Goal: Task Accomplishment & Management: Manage account settings

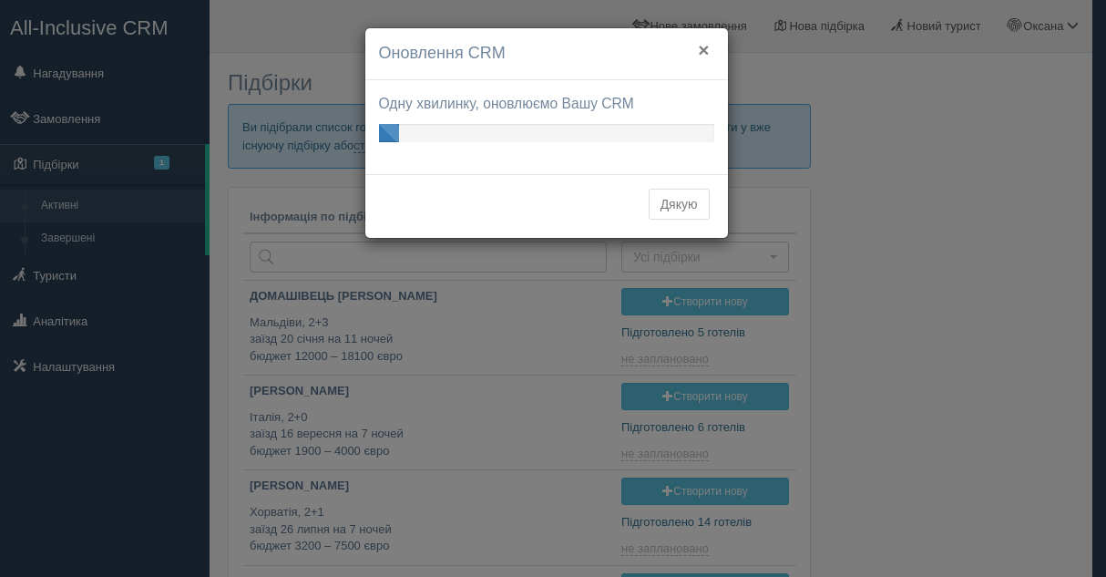
click at [705, 48] on button "×" at bounding box center [703, 49] width 11 height 19
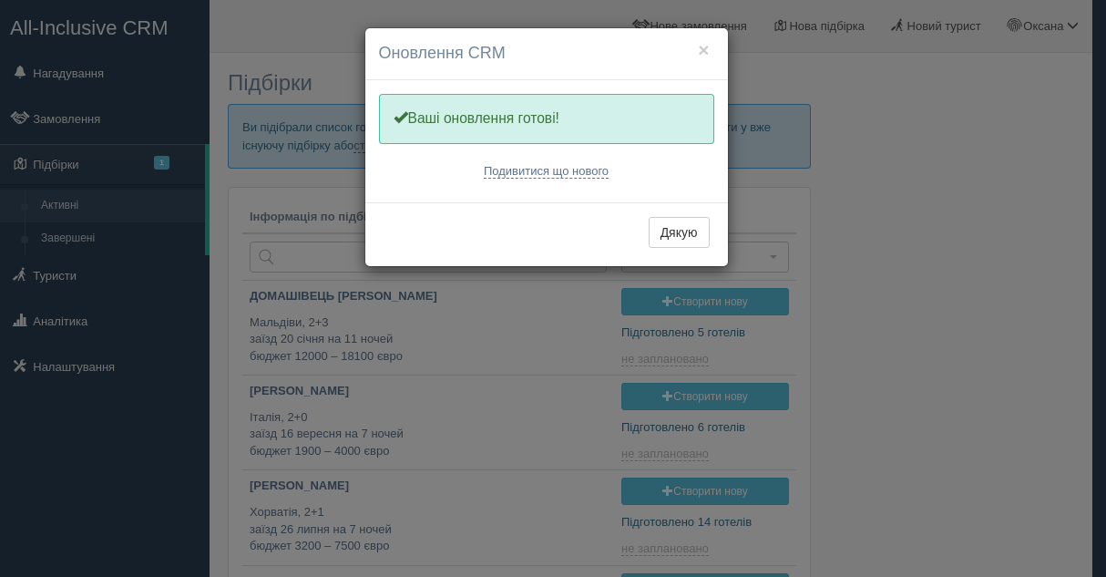
click at [693, 46] on h4 "Оновлення CRM" at bounding box center [546, 54] width 335 height 24
click at [706, 50] on button "×" at bounding box center [703, 49] width 11 height 19
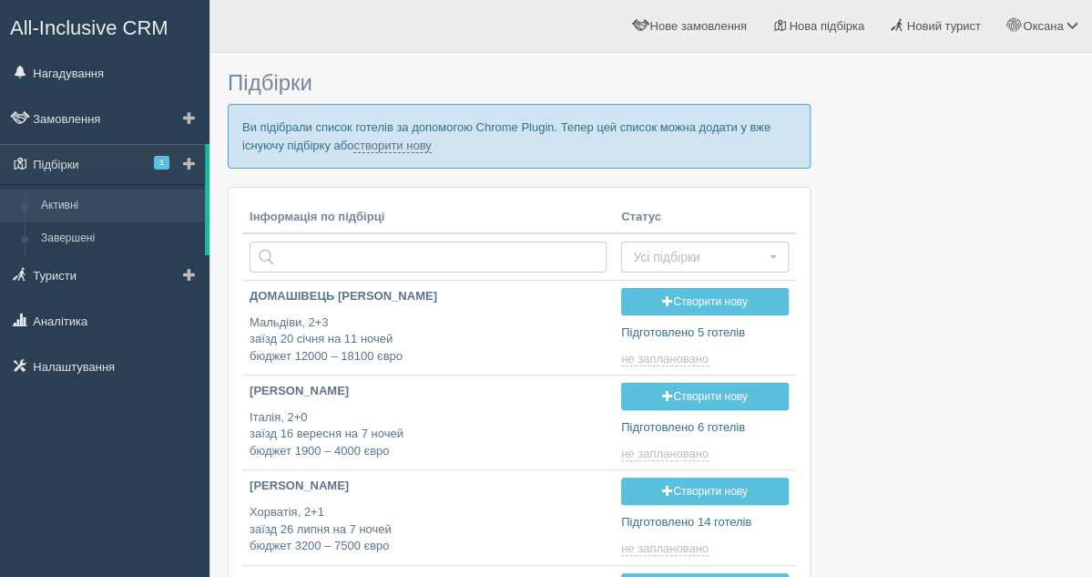
click at [87, 210] on link "Активні" at bounding box center [119, 205] width 172 height 33
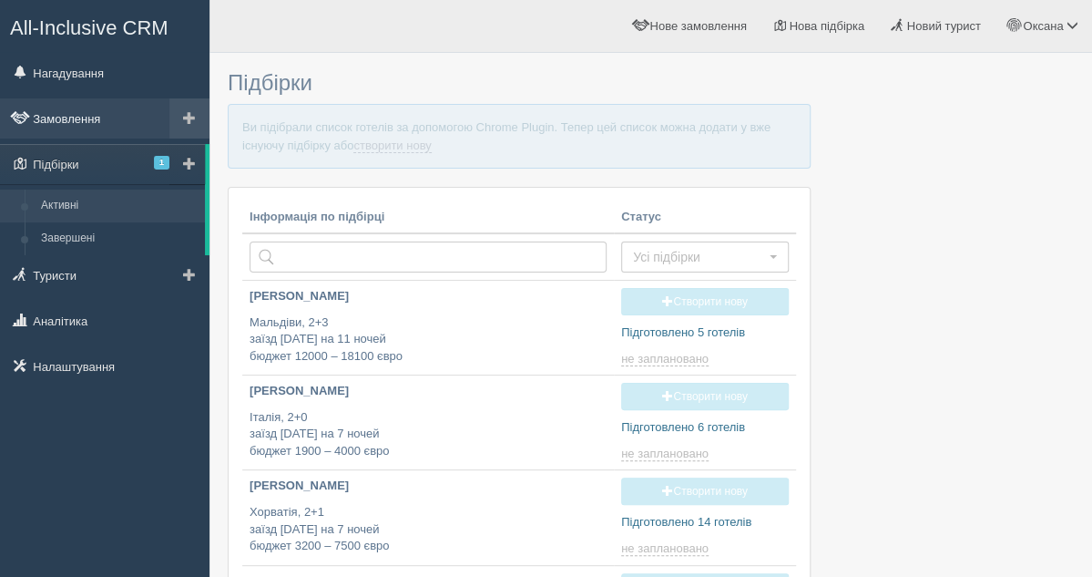
click at [102, 118] on link "Замовлення" at bounding box center [105, 118] width 210 height 40
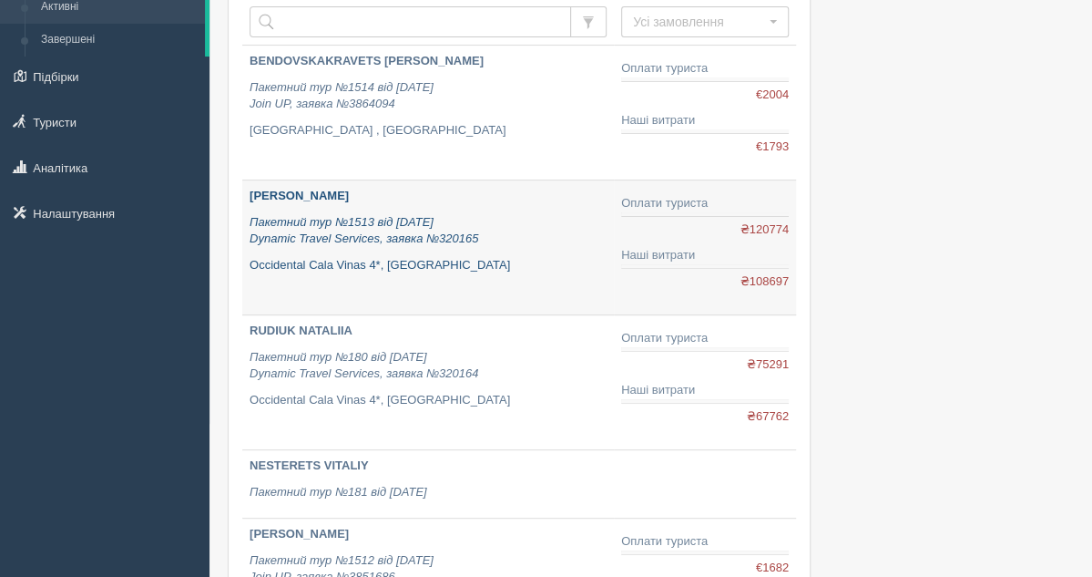
scroll to position [182, 0]
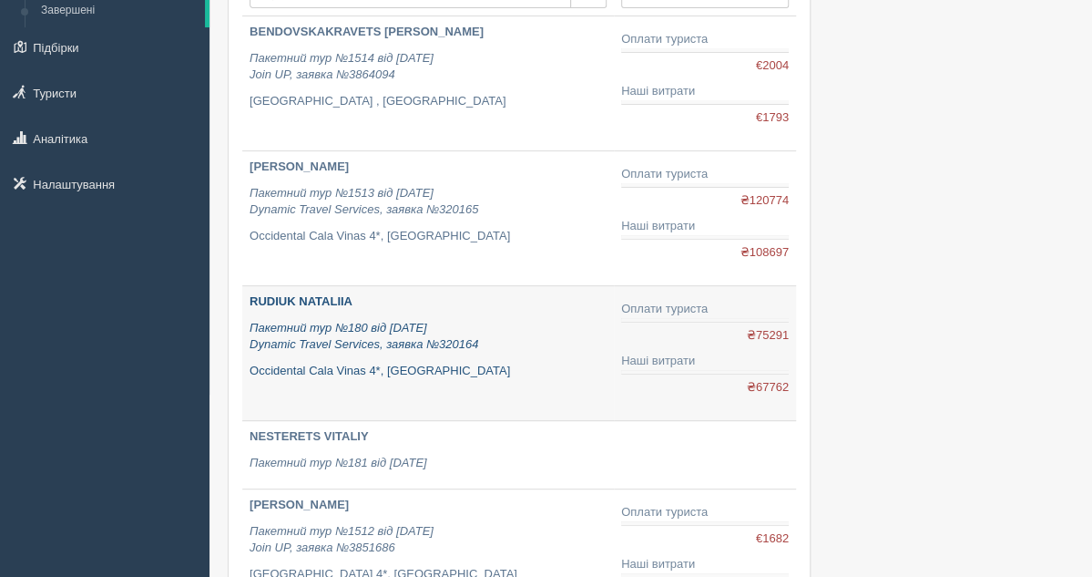
click at [421, 322] on icon "Пакетний тур №180 від 11.09.2025 Dynamic Travel Services, заявка №320164" at bounding box center [364, 336] width 229 height 31
click at [337, 293] on p "RUDIUK NATALIIA" at bounding box center [428, 301] width 357 height 17
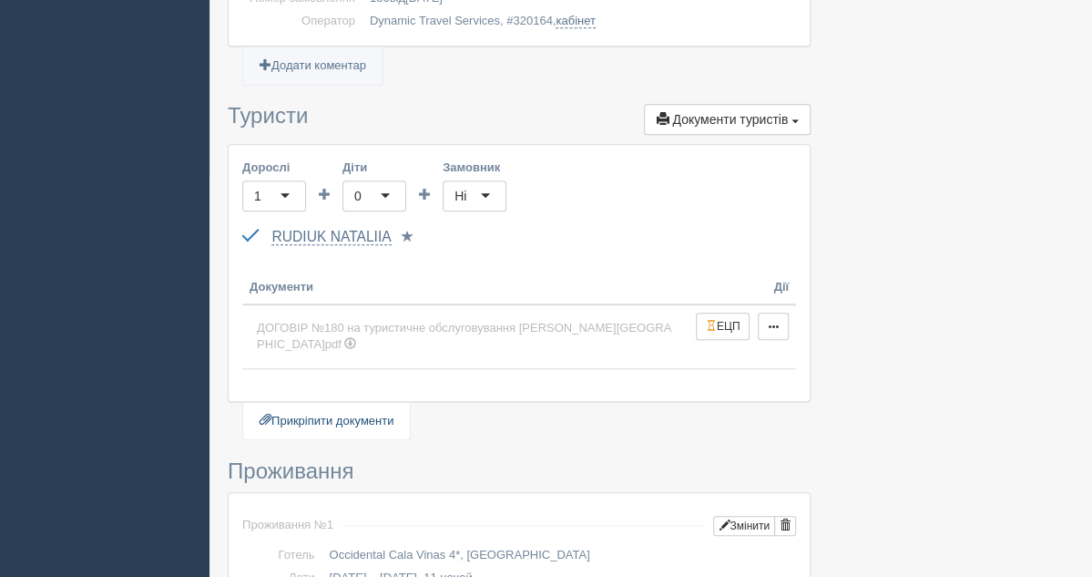
scroll to position [547, 0]
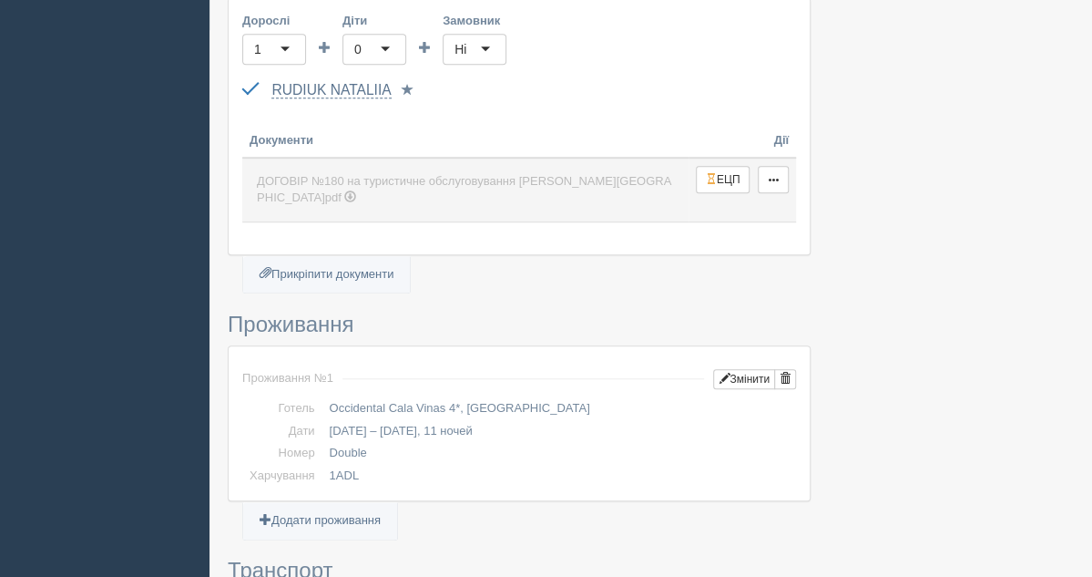
click at [454, 181] on span "ДОГОВІР №180 на туристичне обслуговування рудюк наталія.pdf" at bounding box center [464, 189] width 414 height 31
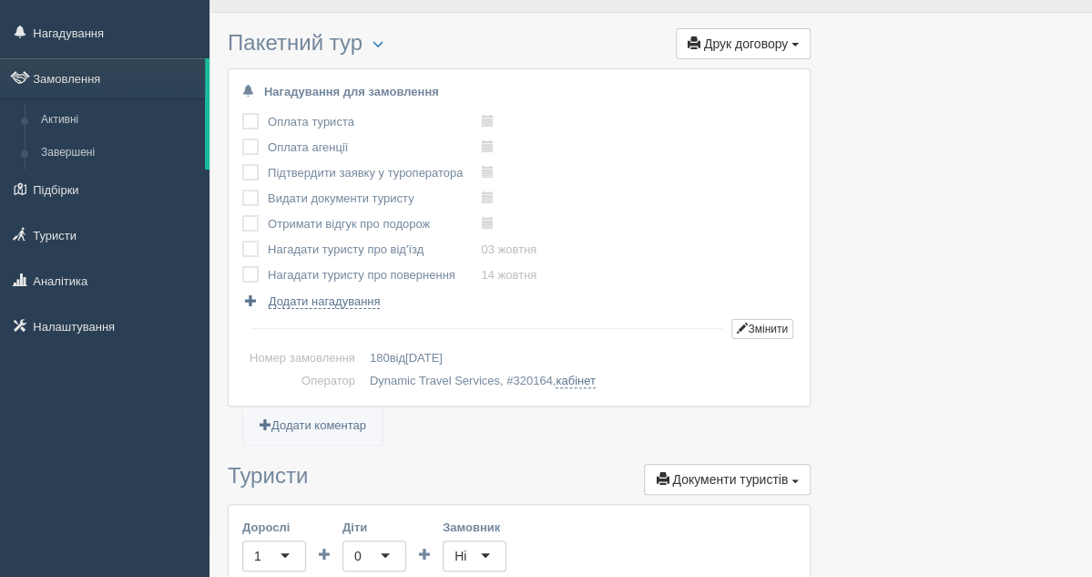
scroll to position [0, 0]
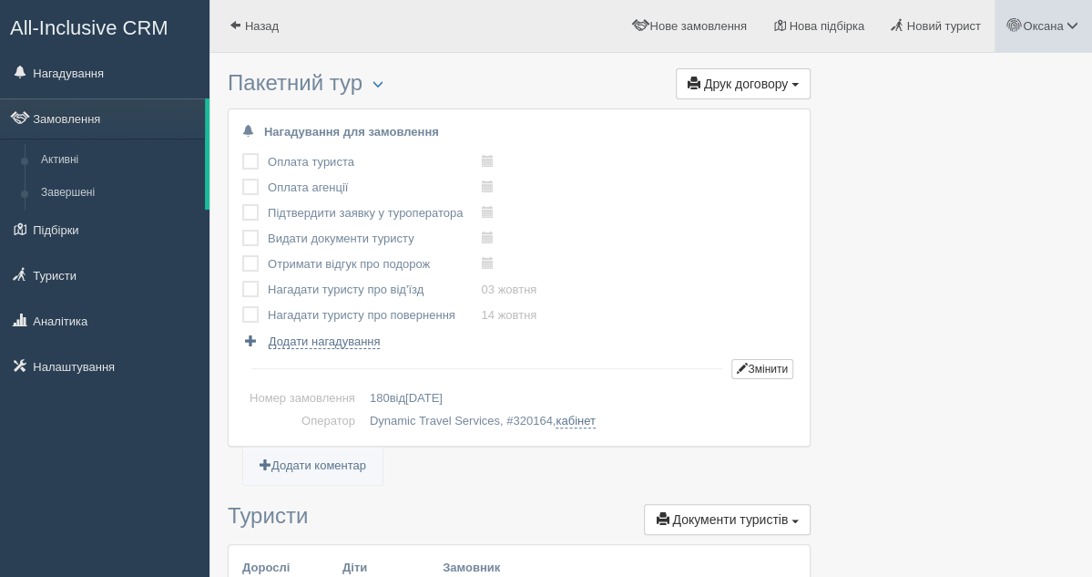
click at [1017, 28] on span at bounding box center [1014, 25] width 12 height 12
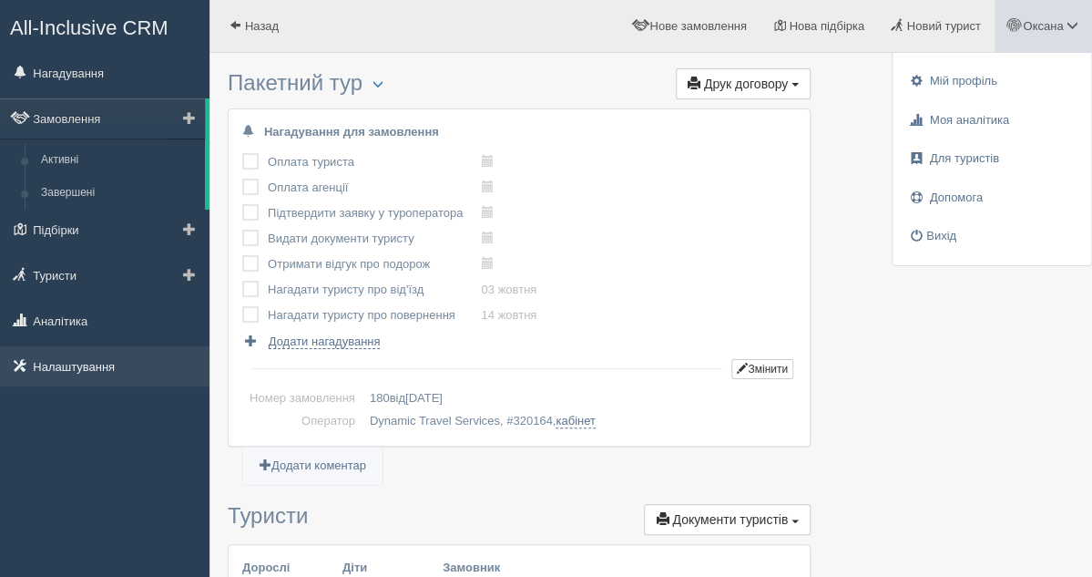
click at [50, 360] on link "Налаштування" at bounding box center [105, 366] width 210 height 40
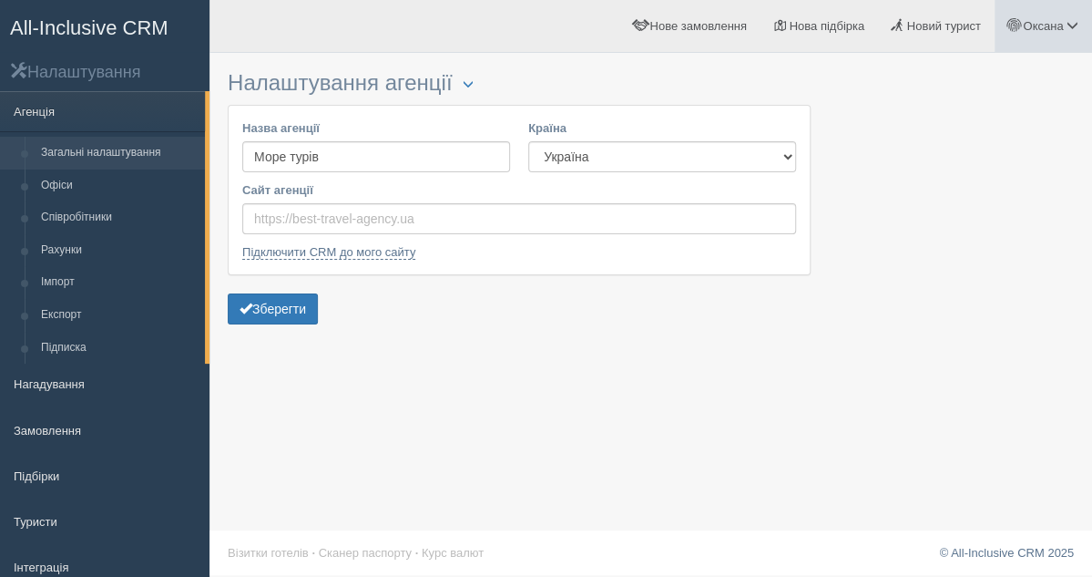
click at [1034, 25] on span "Оксана" at bounding box center [1043, 26] width 40 height 14
click at [928, 236] on link "Вихід" at bounding box center [992, 236] width 199 height 39
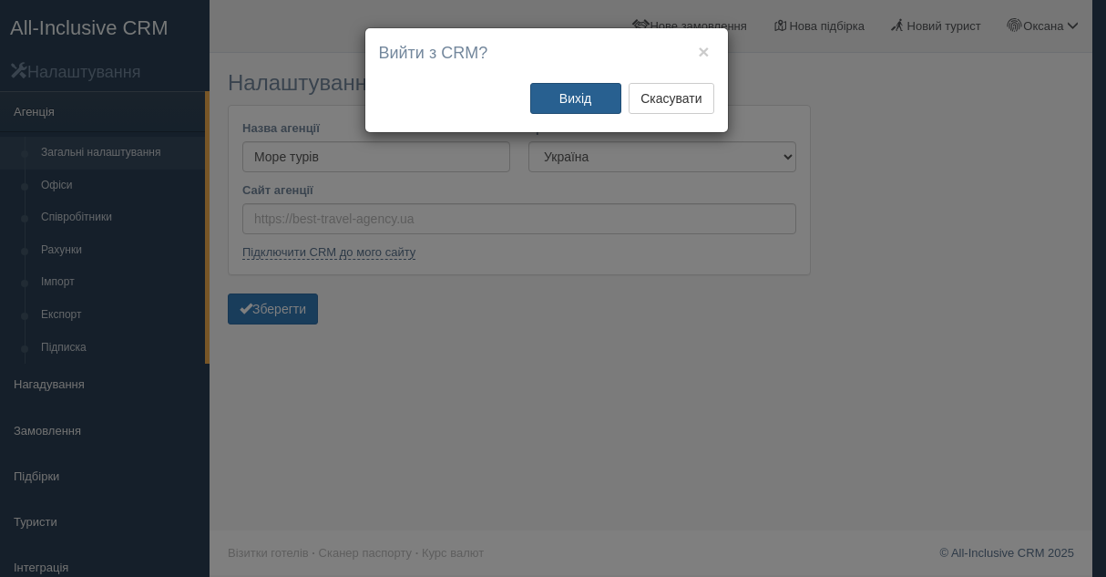
click at [563, 100] on button "Вихід" at bounding box center [575, 98] width 91 height 31
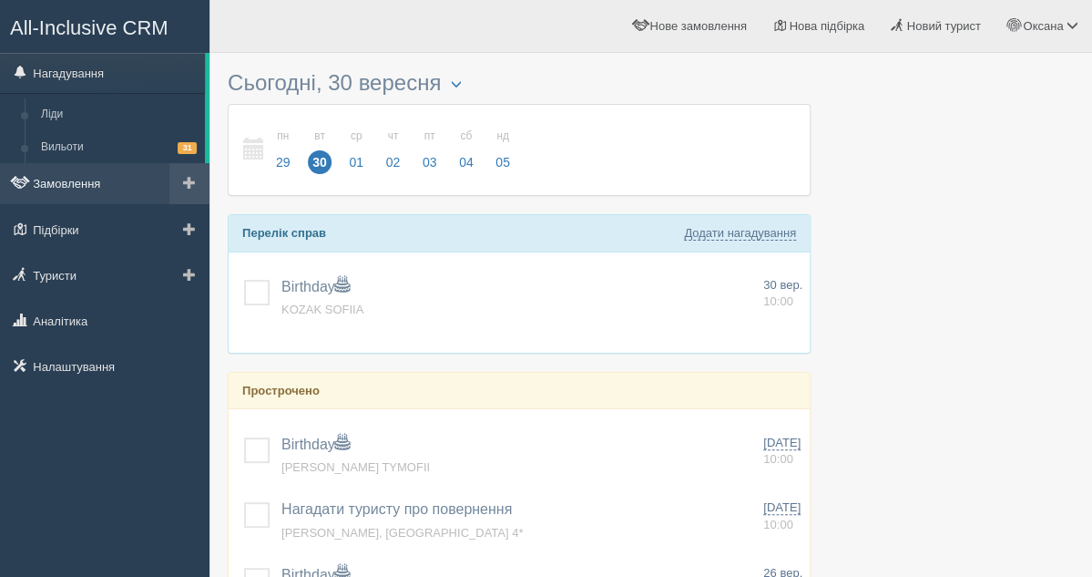
click at [63, 174] on link "Замовлення" at bounding box center [105, 183] width 210 height 40
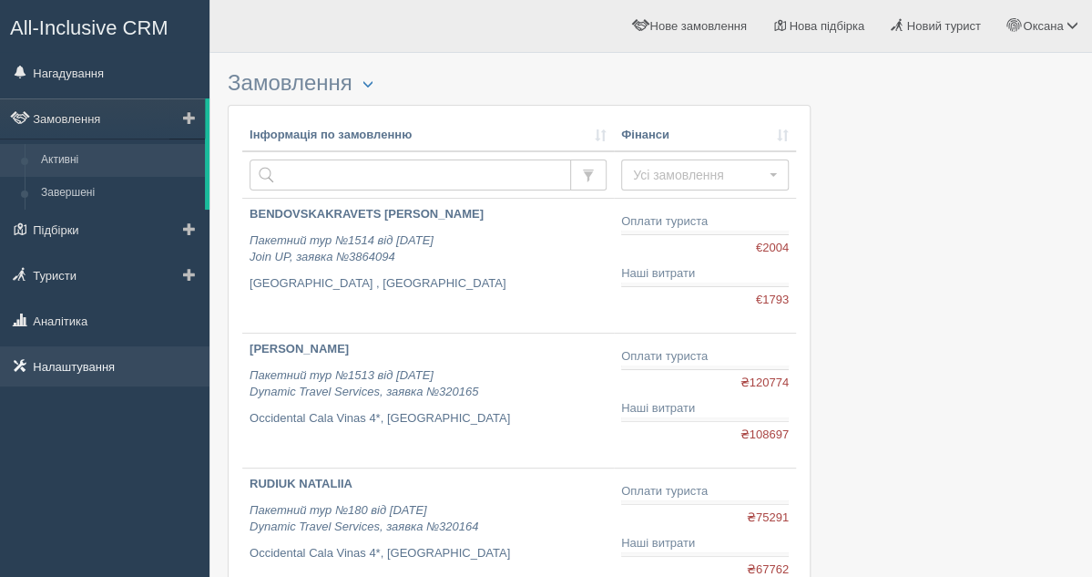
click at [69, 354] on link "Налаштування" at bounding box center [105, 366] width 210 height 40
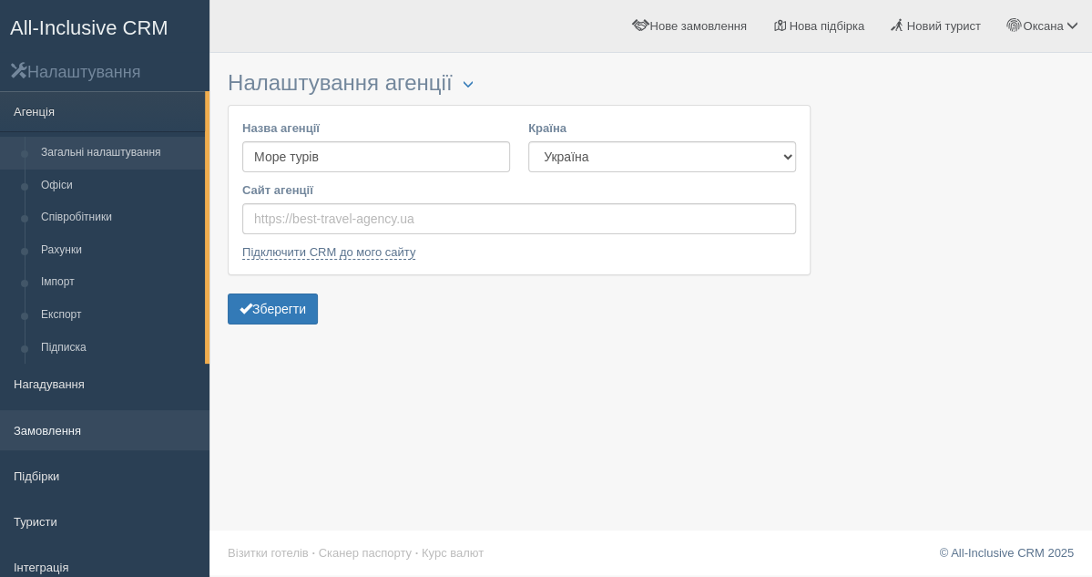
click at [60, 429] on link "Замовлення" at bounding box center [105, 430] width 210 height 40
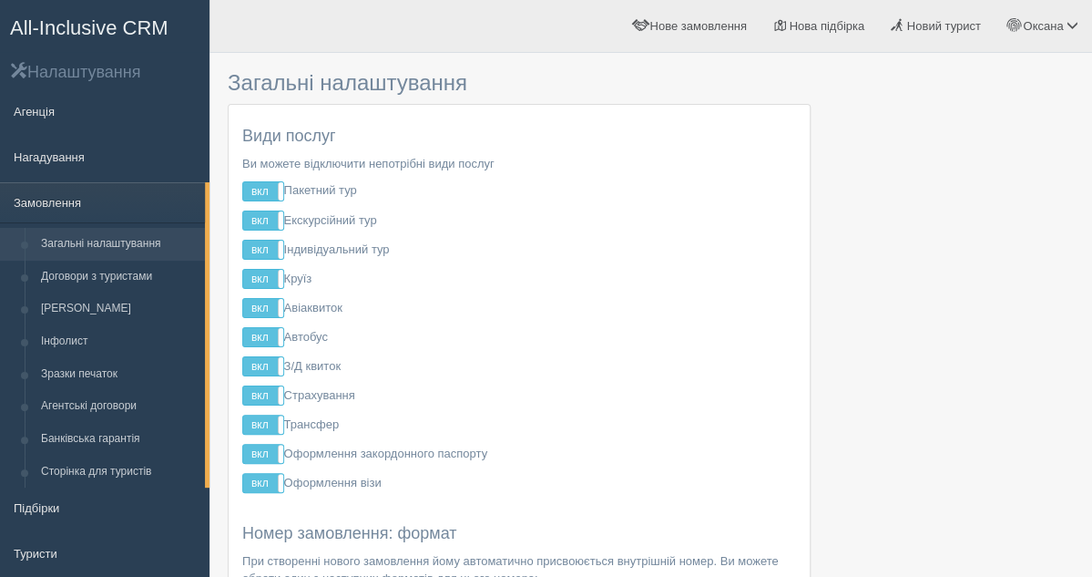
click at [55, 79] on h2 "Налаштування" at bounding box center [105, 71] width 210 height 21
click at [29, 116] on link "Агенція" at bounding box center [105, 111] width 210 height 40
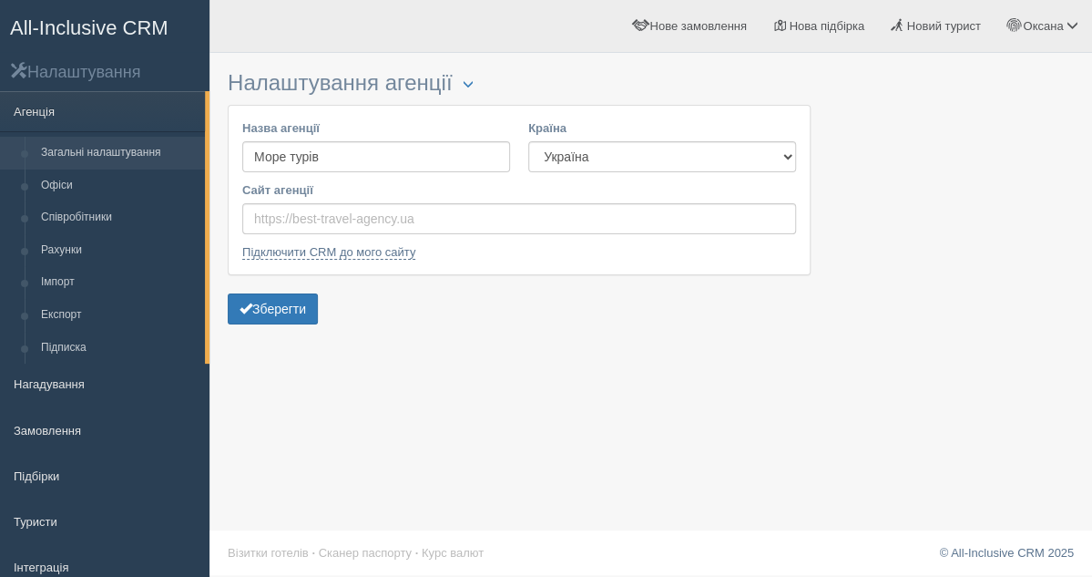
click at [111, 14] on link "All-Inclusive CRM" at bounding box center [105, 26] width 208 height 50
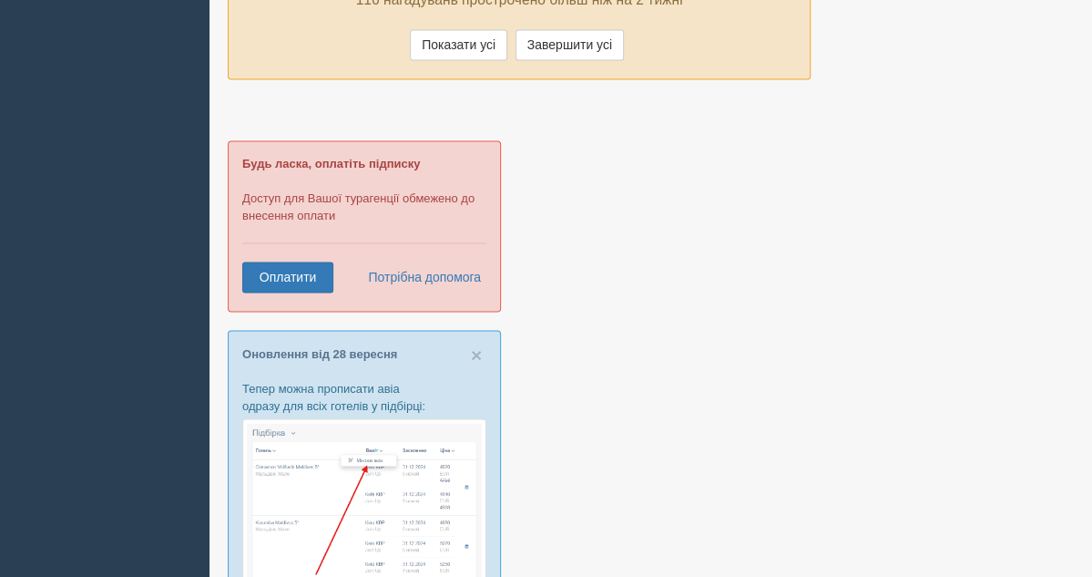
scroll to position [1279, 0]
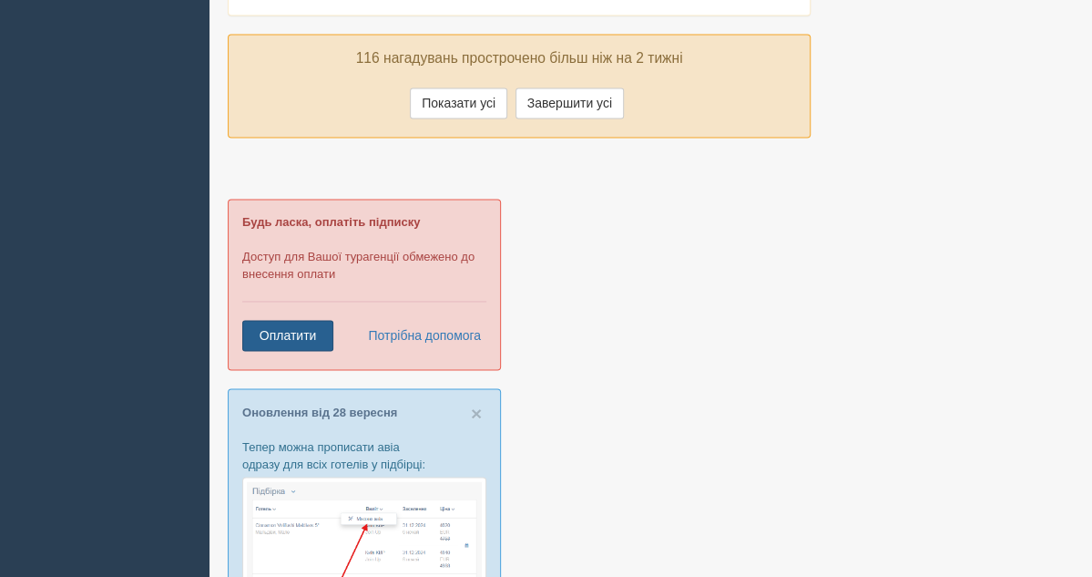
click at [308, 323] on link "Оплатити" at bounding box center [287, 335] width 91 height 31
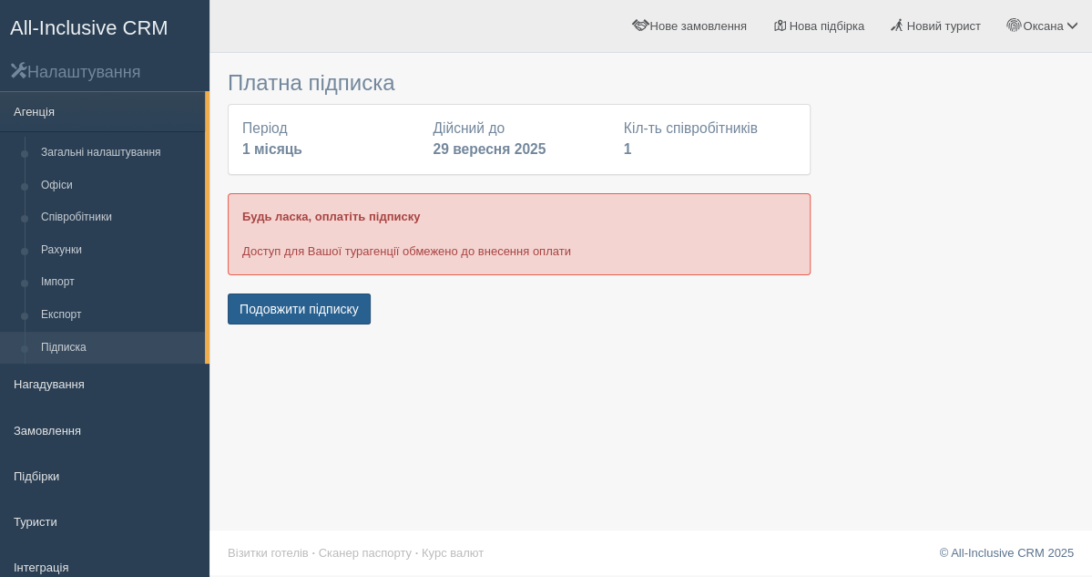
click at [315, 302] on button "Подовжити підписку" at bounding box center [299, 308] width 143 height 31
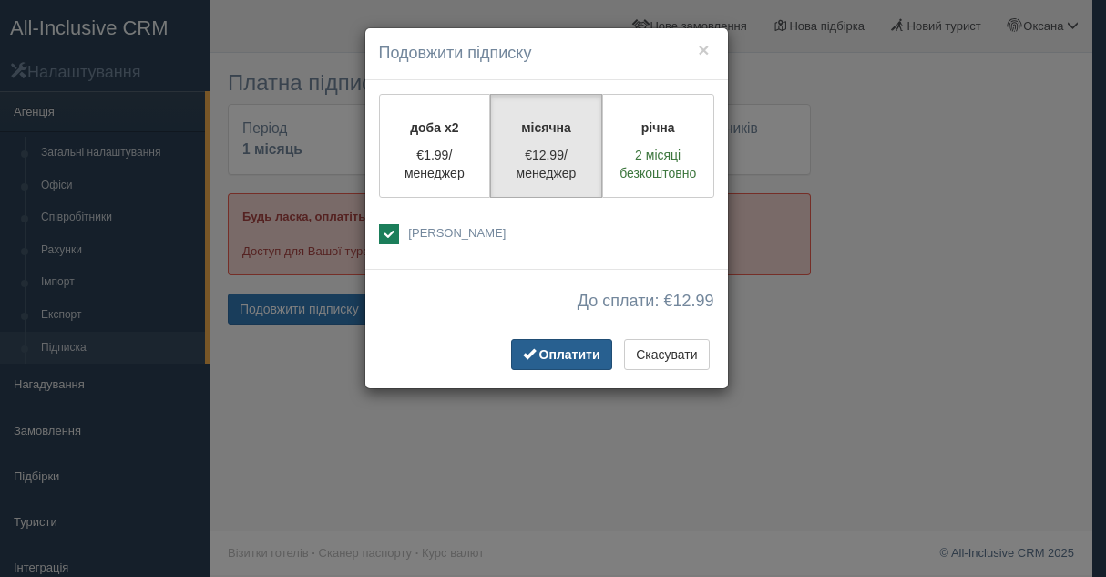
click at [547, 358] on span "Оплатити" at bounding box center [569, 354] width 61 height 15
